Goal: Information Seeking & Learning: Find specific fact

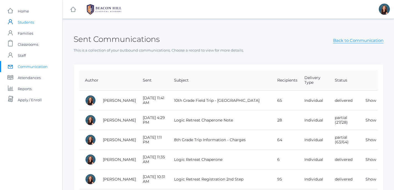
click at [26, 25] on span "Students" at bounding box center [26, 22] width 16 height 11
click at [26, 23] on span "Students" at bounding box center [26, 22] width 16 height 11
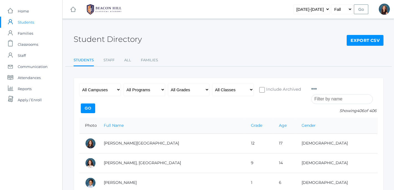
click at [25, 23] on span "Students" at bounding box center [26, 22] width 16 height 11
click at [324, 101] on input "search" at bounding box center [342, 99] width 61 height 10
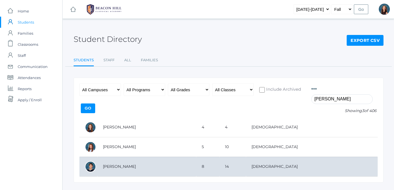
type input "jake arnold"
click at [119, 166] on td "[PERSON_NAME]" at bounding box center [147, 167] width 99 height 20
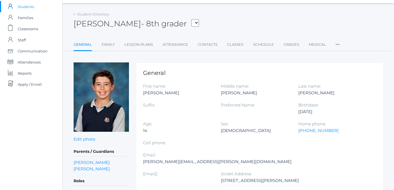
scroll to position [17, 0]
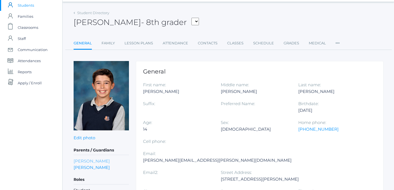
click at [84, 161] on link "[PERSON_NAME]" at bounding box center [92, 161] width 36 height 6
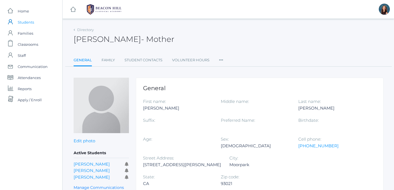
click at [29, 24] on span "Students" at bounding box center [26, 22] width 16 height 11
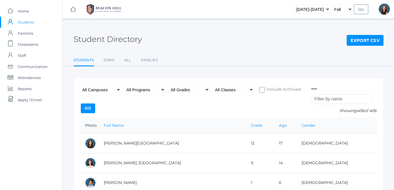
click at [317, 101] on input "search" at bounding box center [342, 99] width 61 height 10
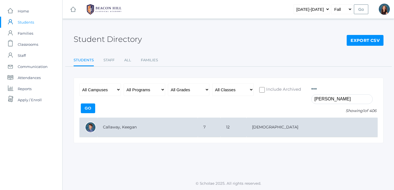
type input "[PERSON_NAME]"
click at [114, 129] on td "Callaway, Keegan" at bounding box center [148, 127] width 101 height 20
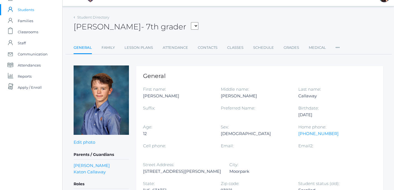
scroll to position [14, 0]
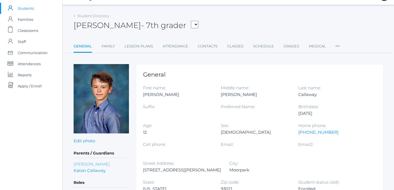
click at [95, 163] on link "Erin Callaway" at bounding box center [92, 164] width 36 height 6
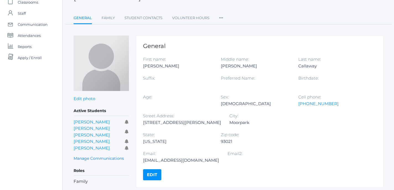
scroll to position [43, 0]
